Goal: Understand process/instructions: Learn how to perform a task or action

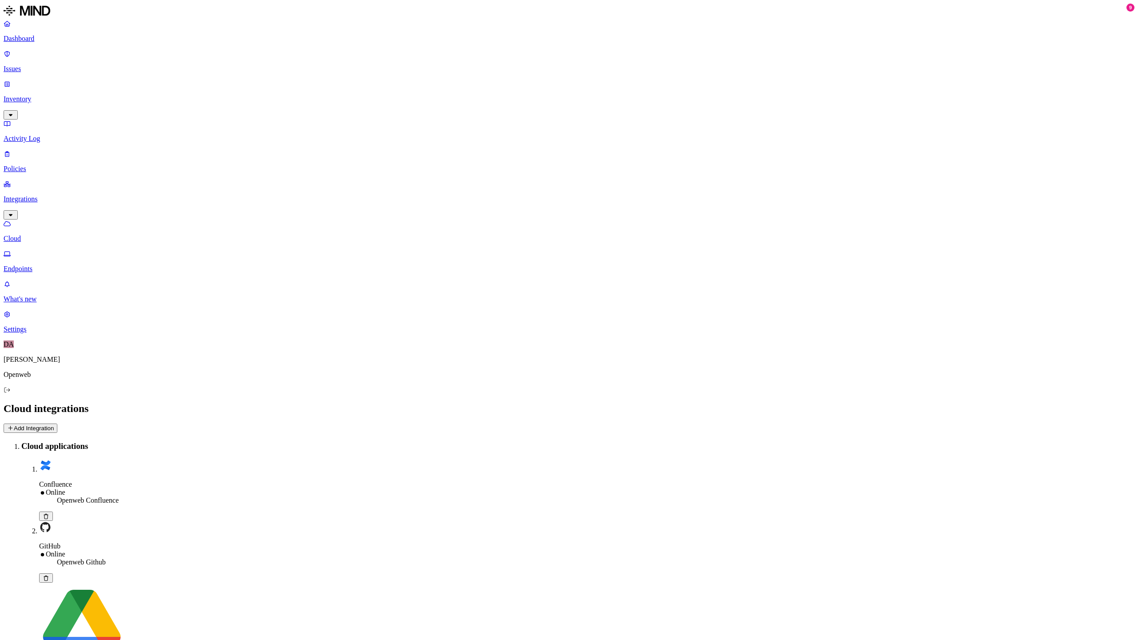
click at [42, 250] on link "Endpoints" at bounding box center [569, 261] width 1131 height 23
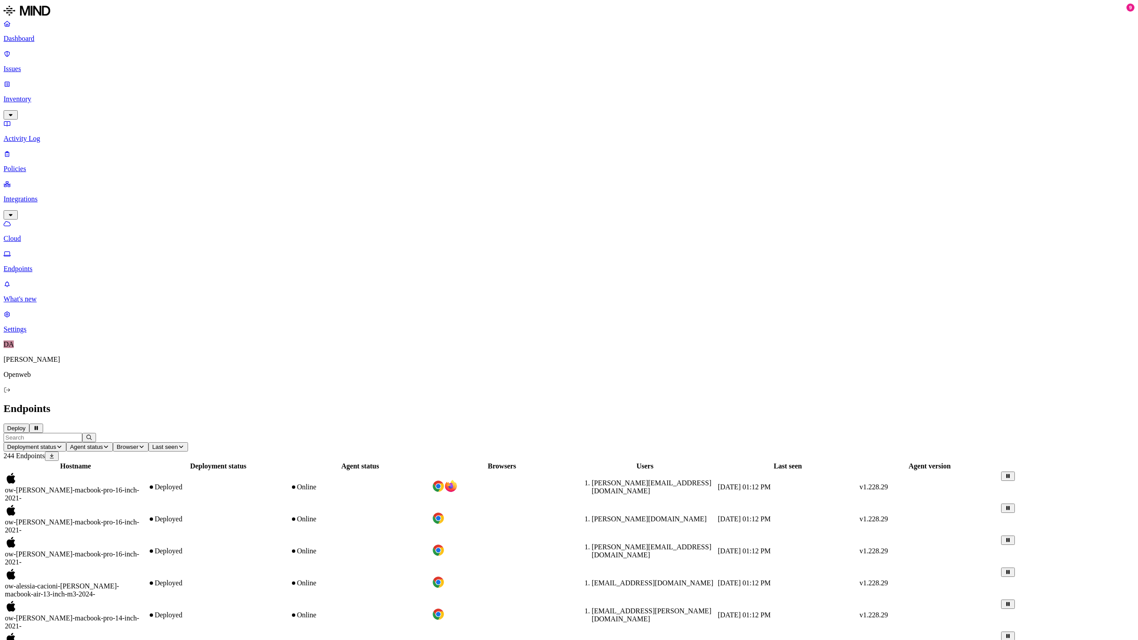
click at [29, 424] on button "Deploy" at bounding box center [17, 428] width 26 height 9
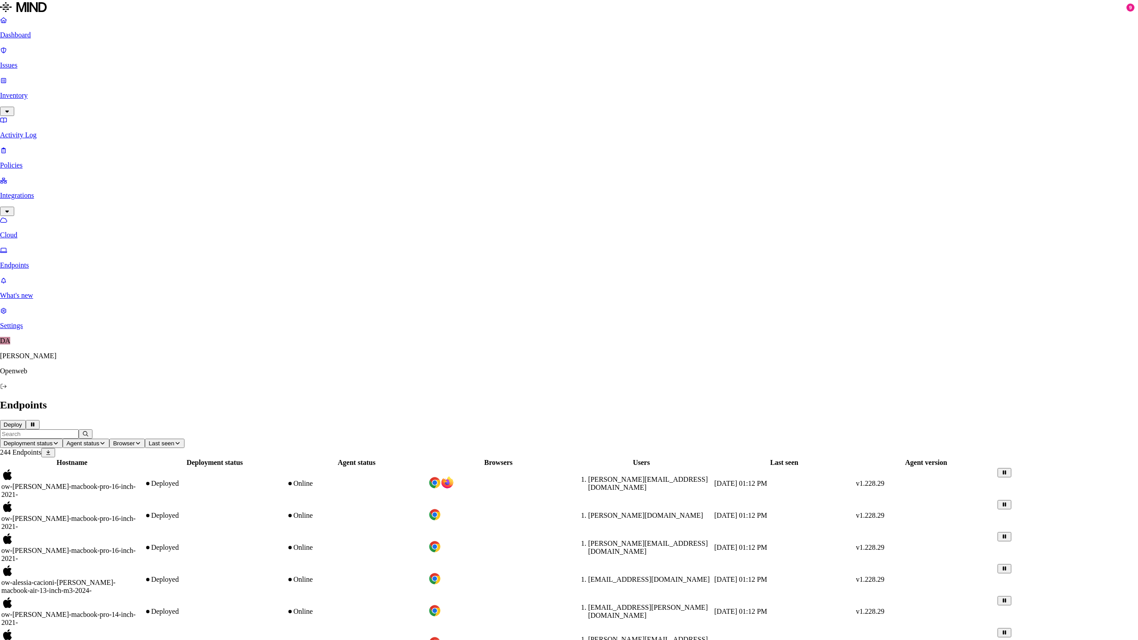
drag, startPoint x: 539, startPoint y: 213, endPoint x: 537, endPoint y: 229, distance: 16.5
